Goal: Task Accomplishment & Management: Manage account settings

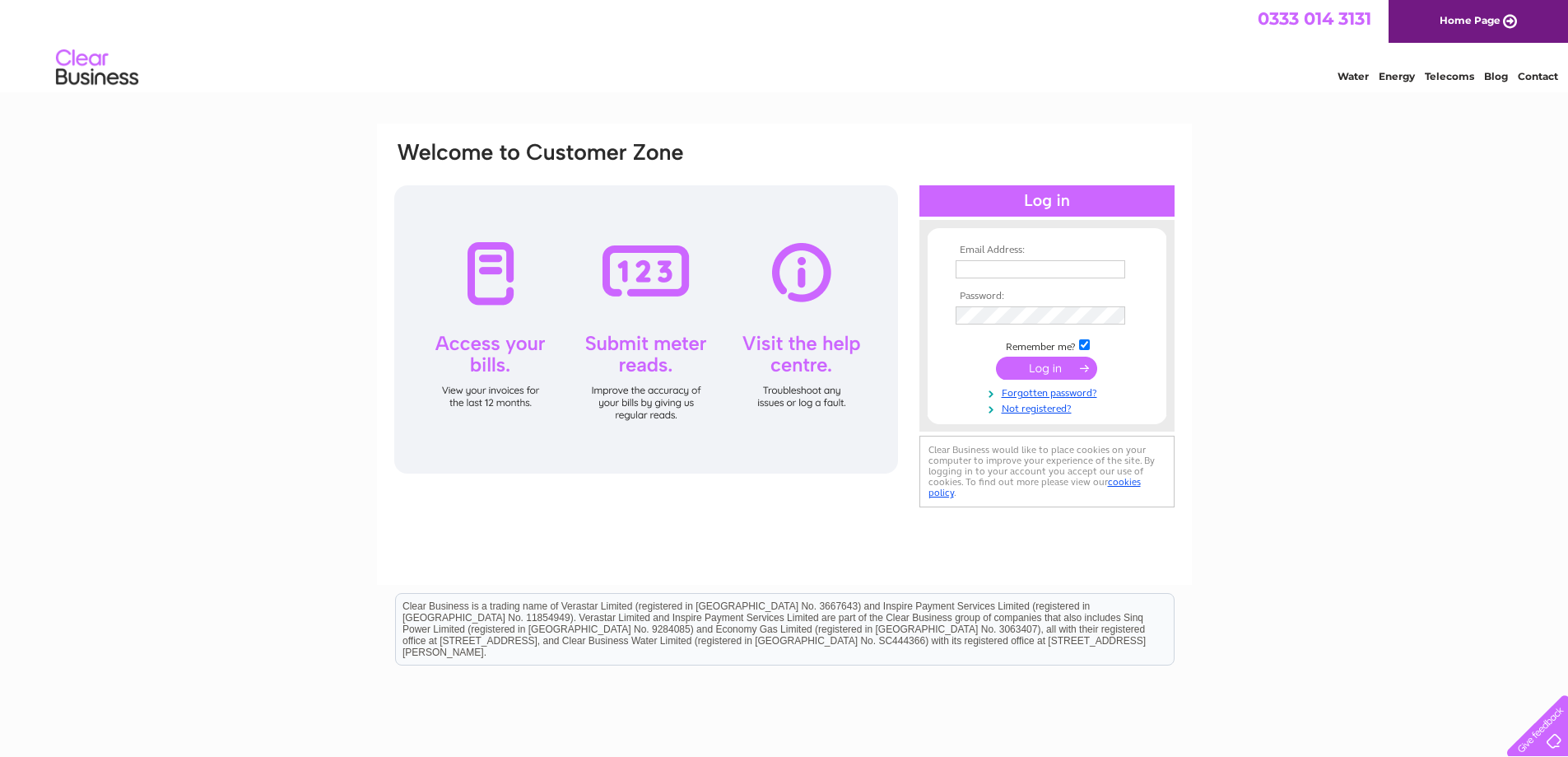
type input "[EMAIL_ADDRESS][DOMAIN_NAME]"
click at [1046, 374] on input "submit" at bounding box center [1046, 368] width 101 height 23
type input "[EMAIL_ADDRESS][DOMAIN_NAME]"
click at [1035, 371] on input "submit" at bounding box center [1046, 368] width 101 height 23
